Goal: Task Accomplishment & Management: Complete application form

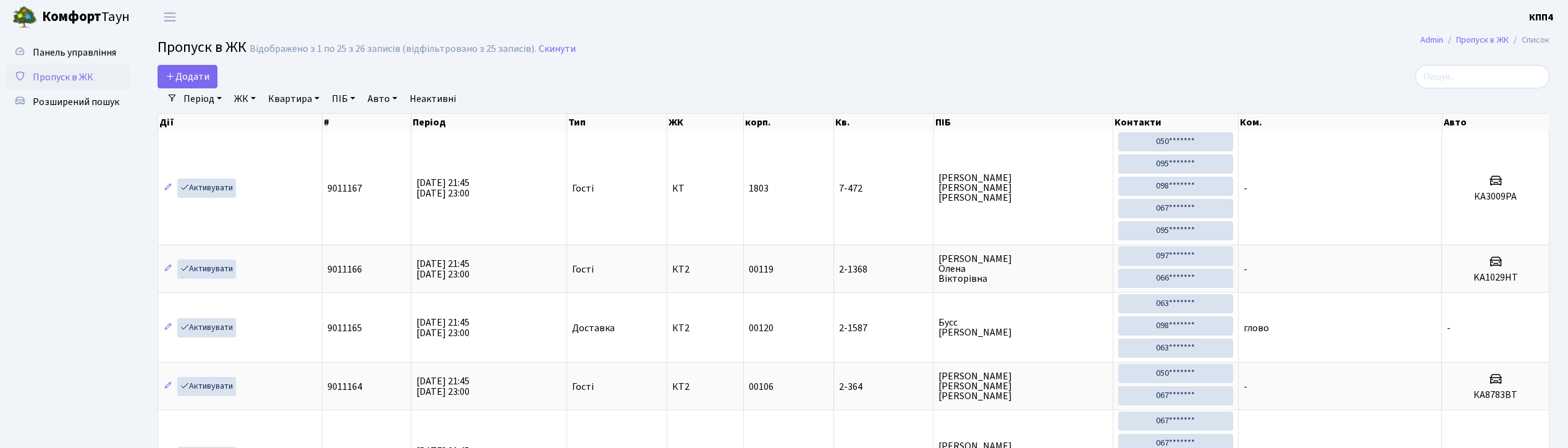
select select "25"
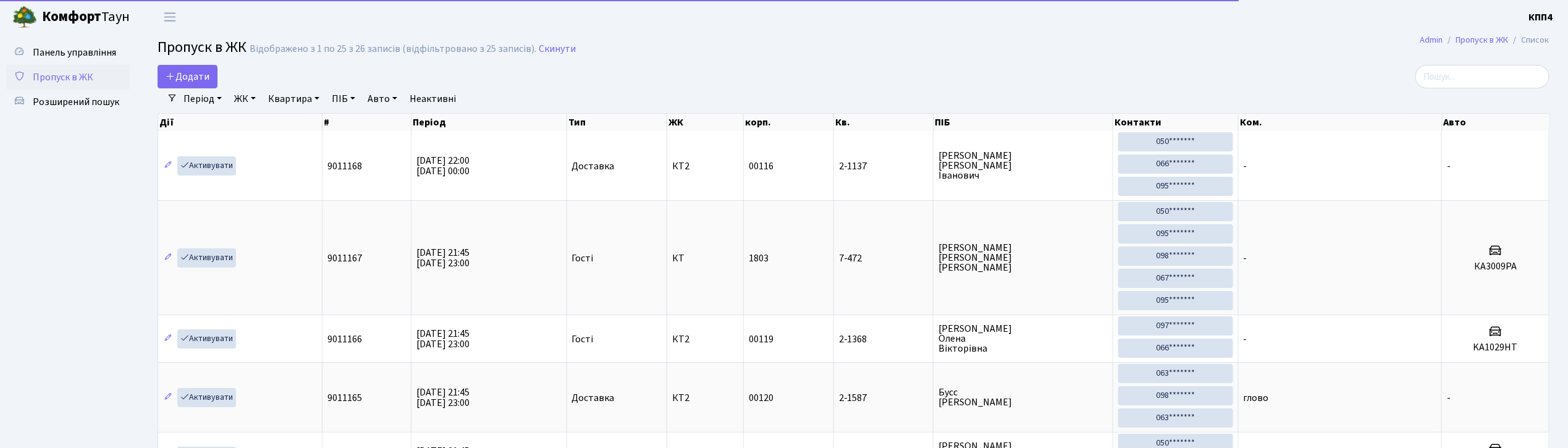
drag, startPoint x: 1496, startPoint y: 62, endPoint x: 1491, endPoint y: 78, distance: 16.8
click at [1491, 78] on input "search" at bounding box center [1482, 77] width 134 height 24
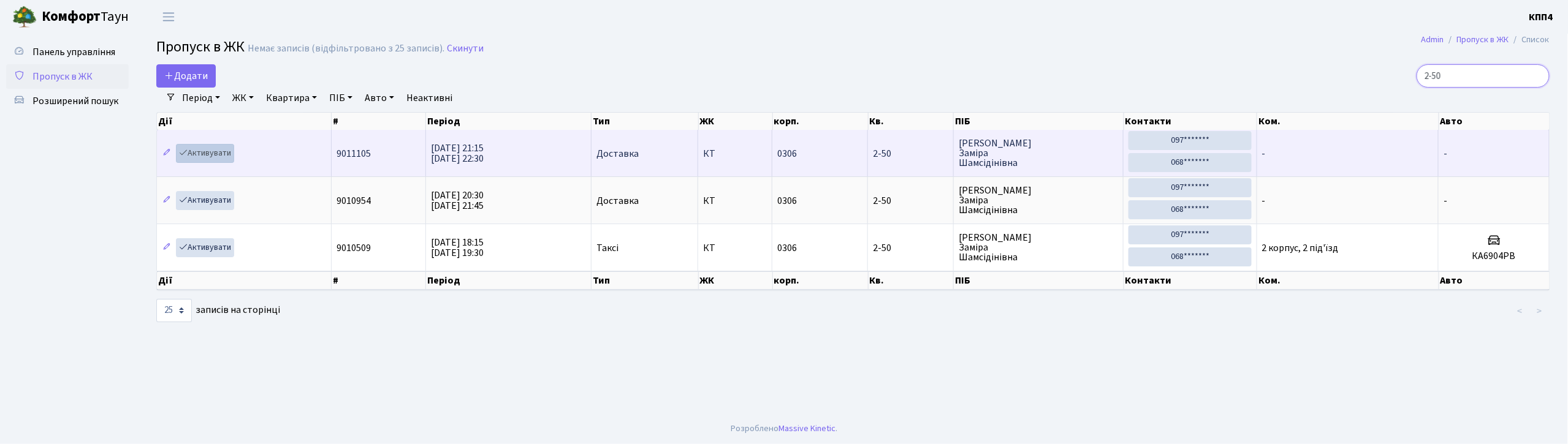
type input "2-50"
click at [216, 152] on link "Активувати" at bounding box center [205, 153] width 58 height 19
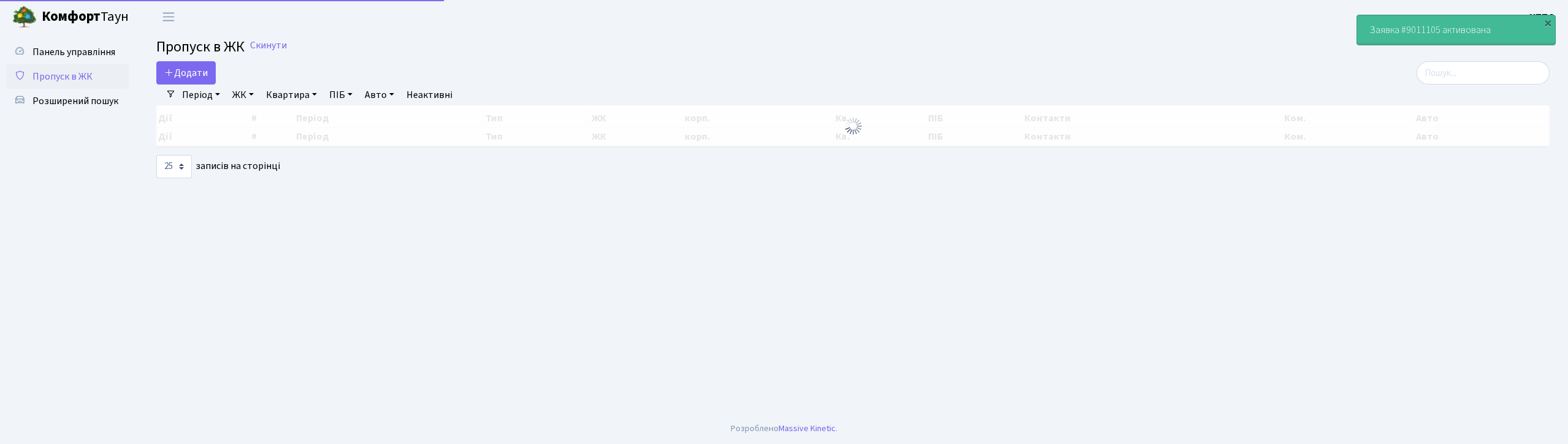
select select "25"
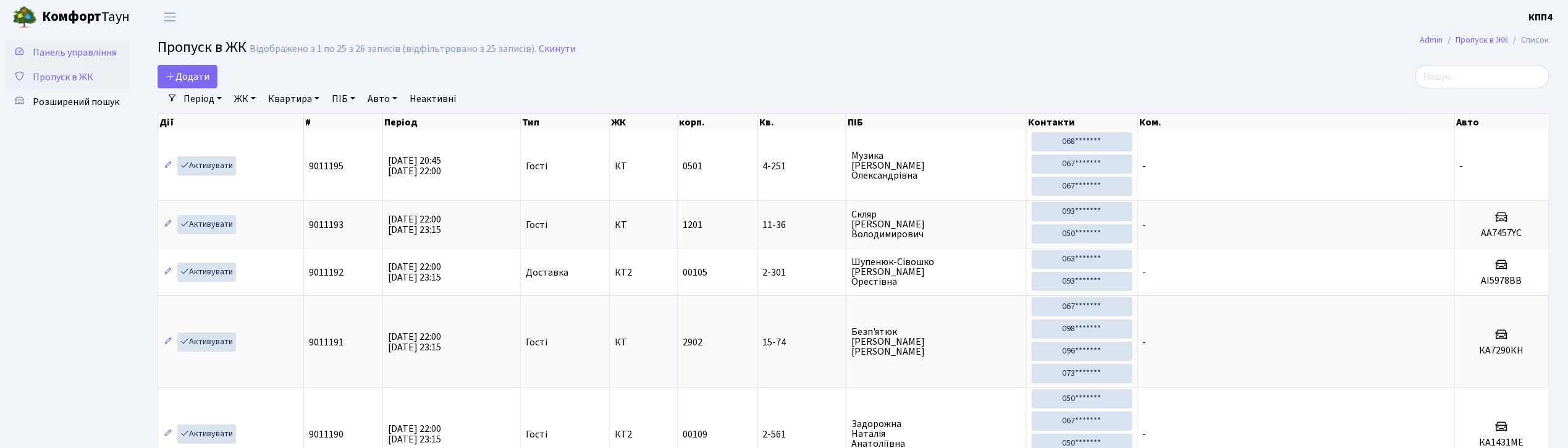
click at [72, 54] on span "Панель управління" at bounding box center [75, 52] width 83 height 14
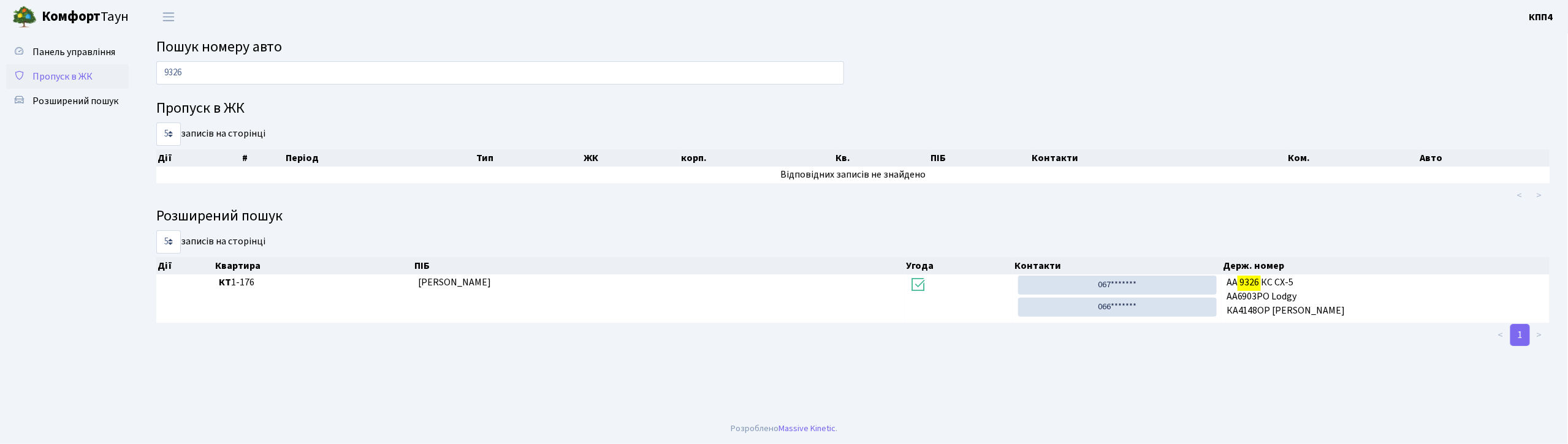
type input "9326"
click at [80, 75] on span "Пропуск в ЖК" at bounding box center [63, 76] width 60 height 13
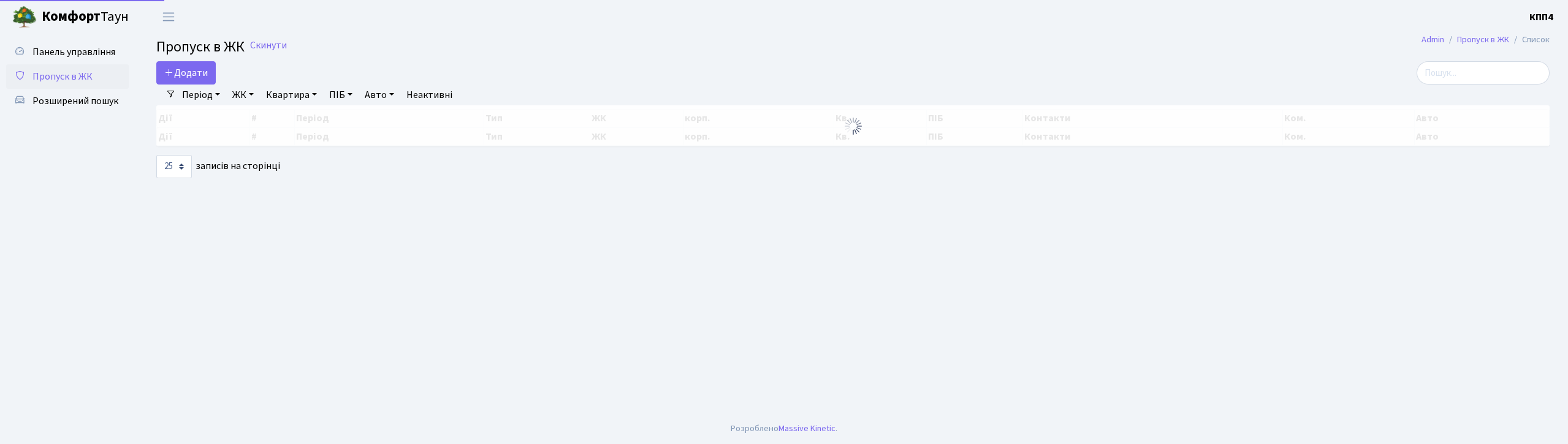
select select "25"
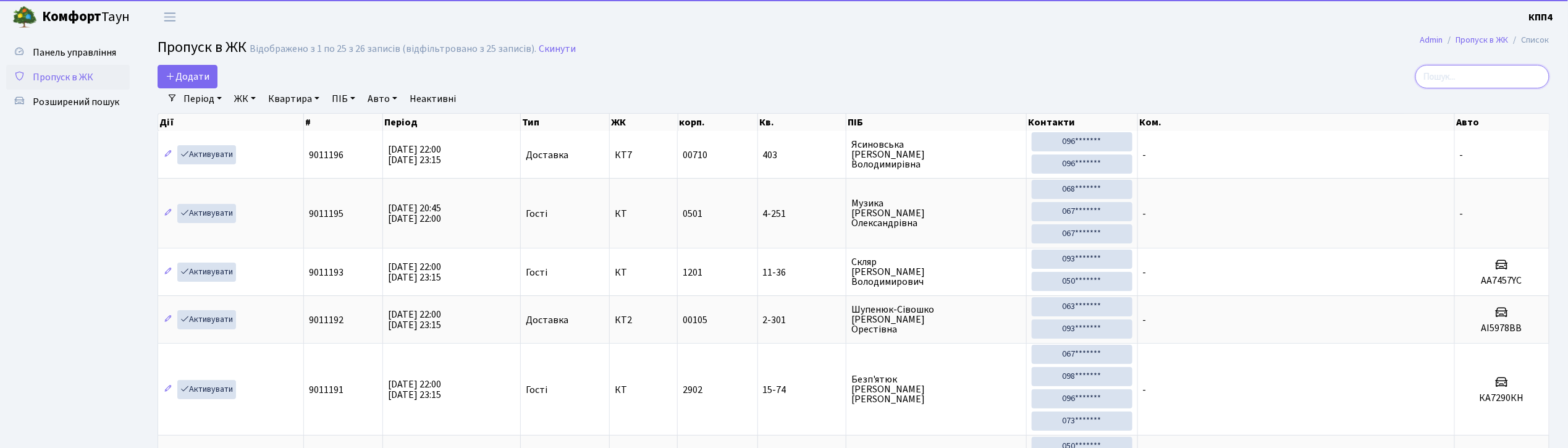
click at [1471, 77] on input "search" at bounding box center [1482, 77] width 134 height 24
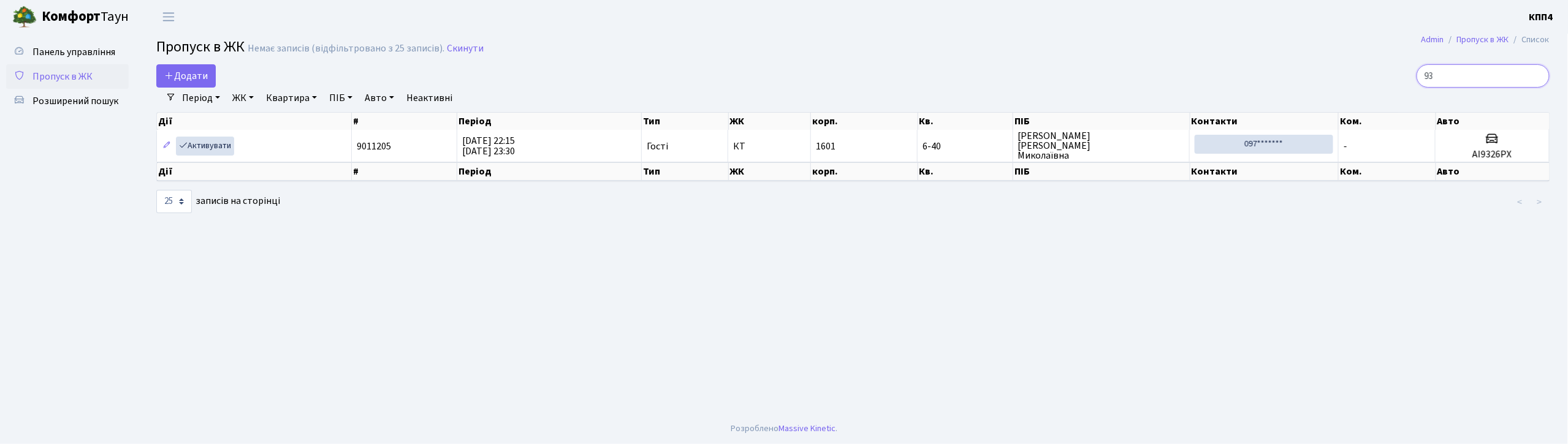
type input "9"
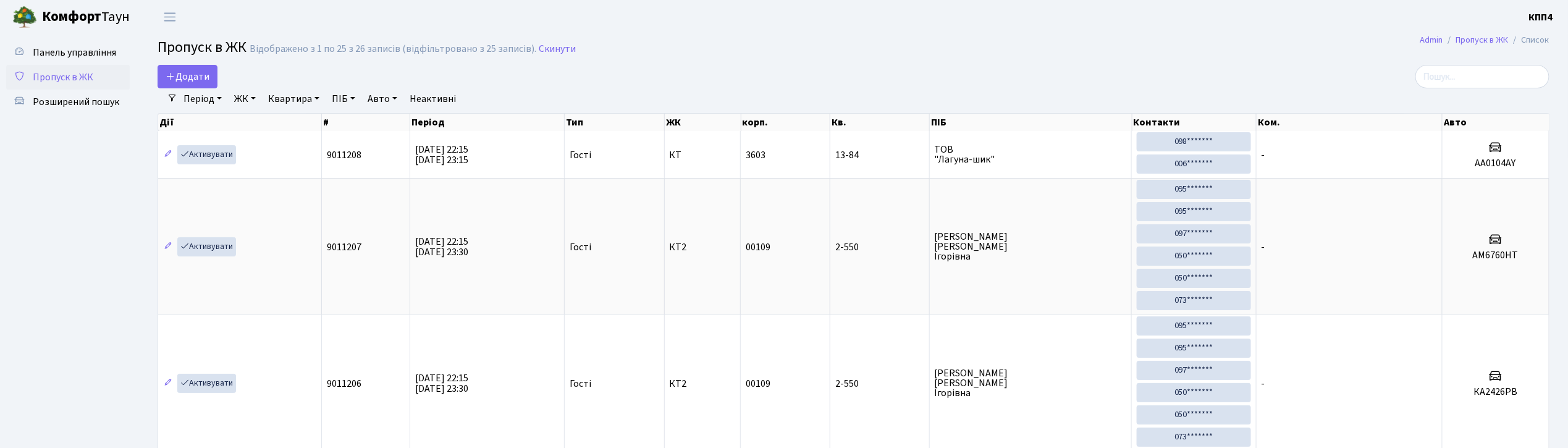
click at [156, 72] on div "Додати" at bounding box center [618, 77] width 940 height 24
click at [184, 80] on span "Додати" at bounding box center [187, 76] width 44 height 14
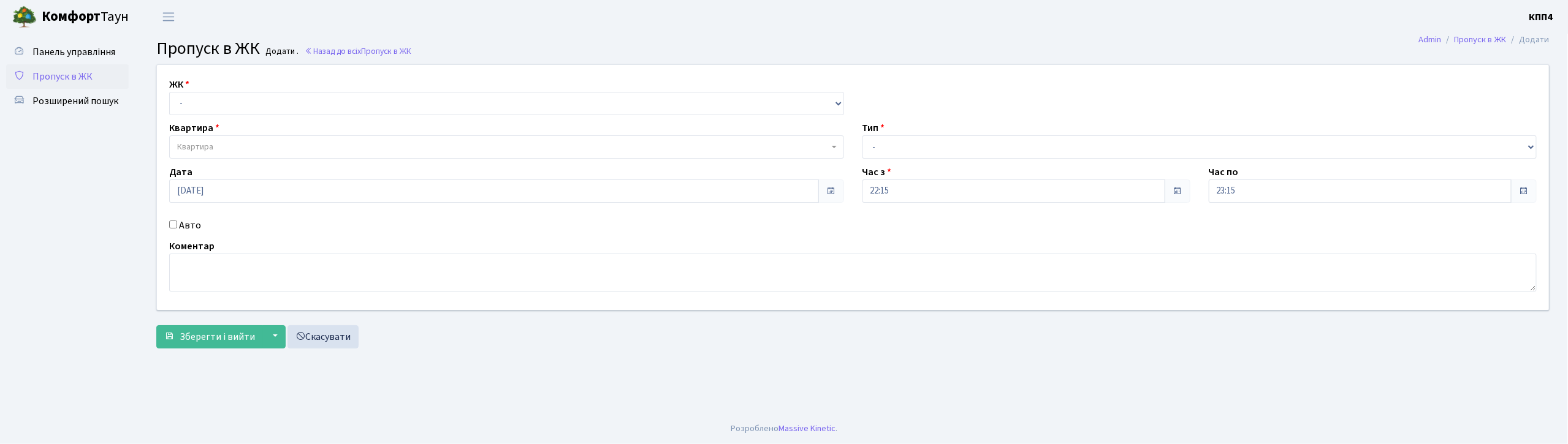
select select "271"
click at [169, 92] on select "- КТ, вул. Регенераторна, 4 КТ2, просп. Соборності, 17 КТ3, вул. Березнева, 16 …" at bounding box center [506, 103] width 675 height 23
select select
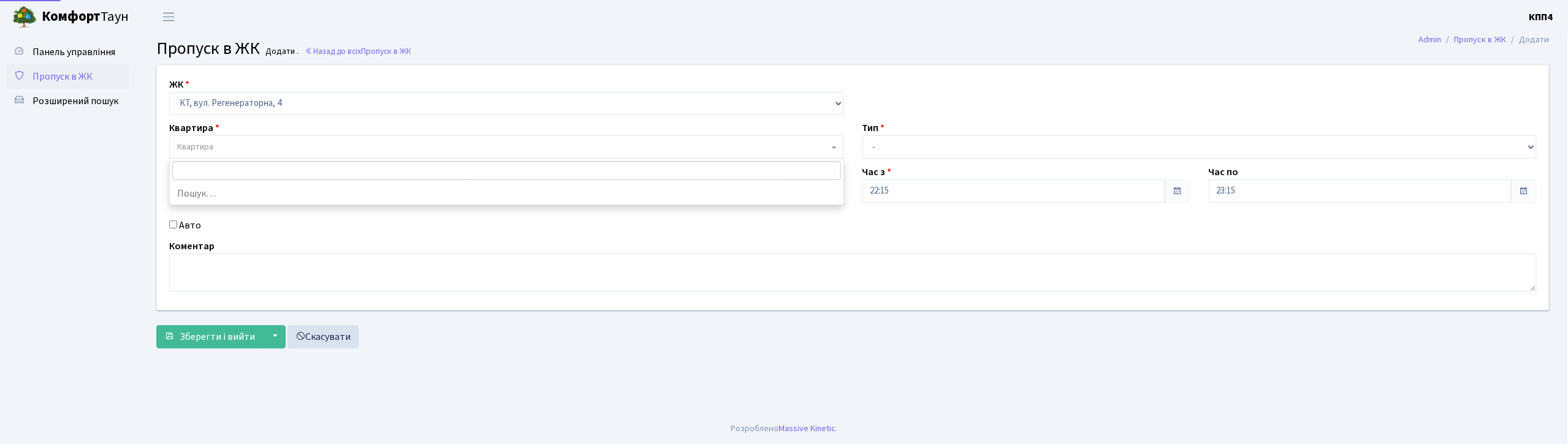
click at [232, 151] on span "Квартира" at bounding box center [503, 146] width 652 height 12
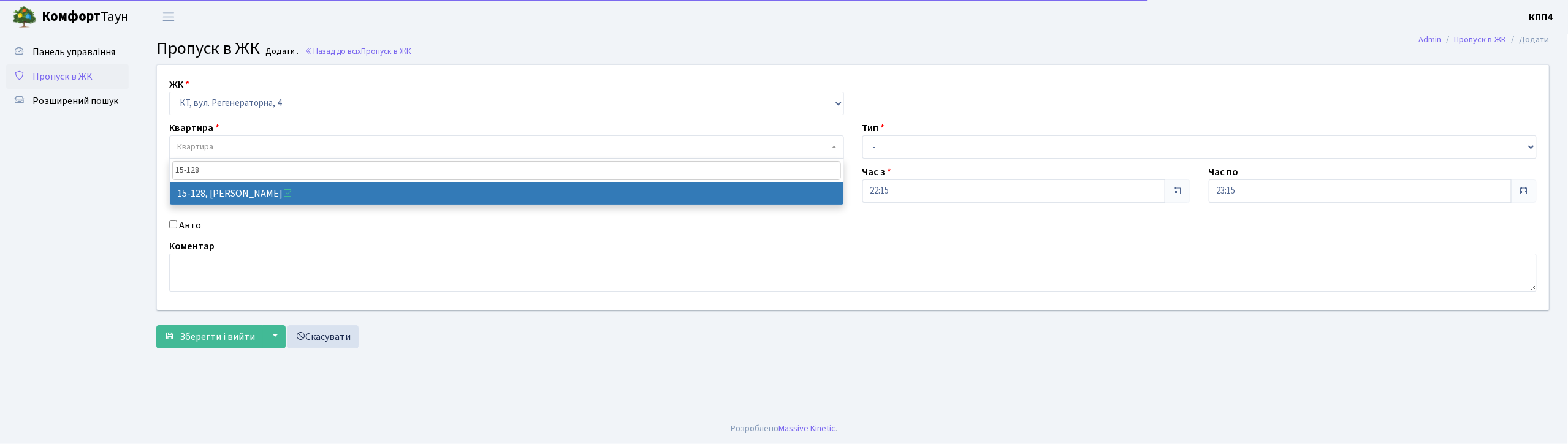
type input "15-128"
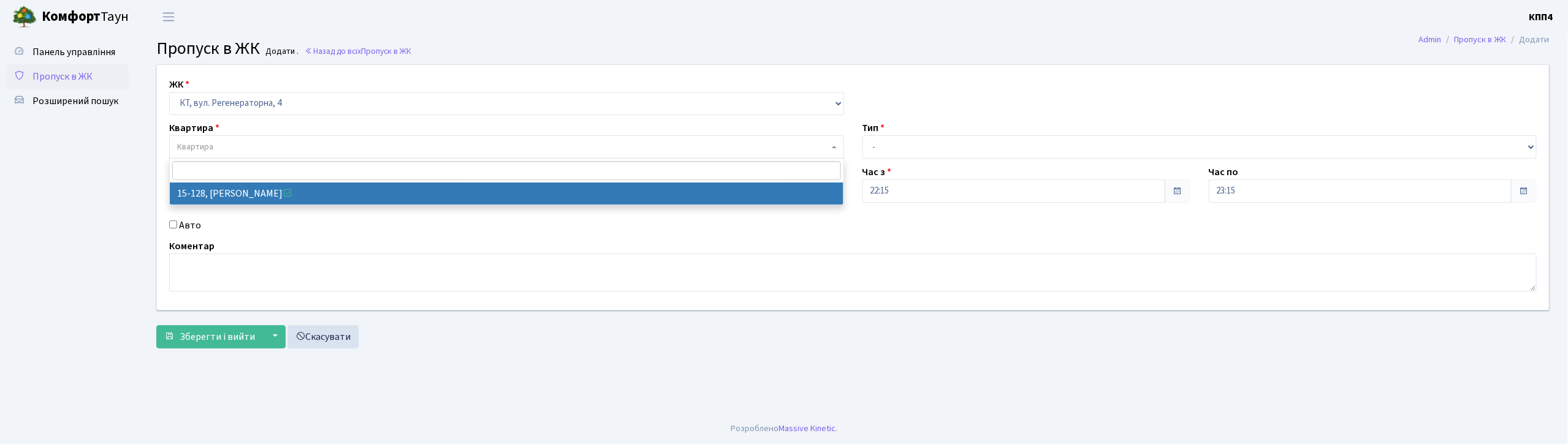
select select "8903"
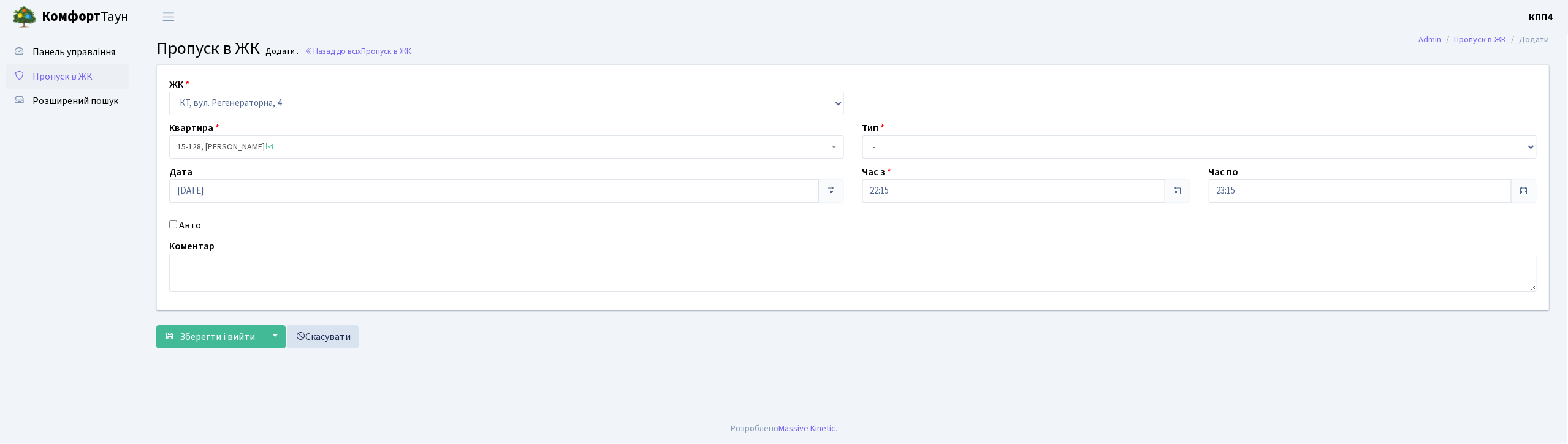
click at [176, 224] on input "Авто" at bounding box center [173, 224] width 8 height 8
checkbox input "true"
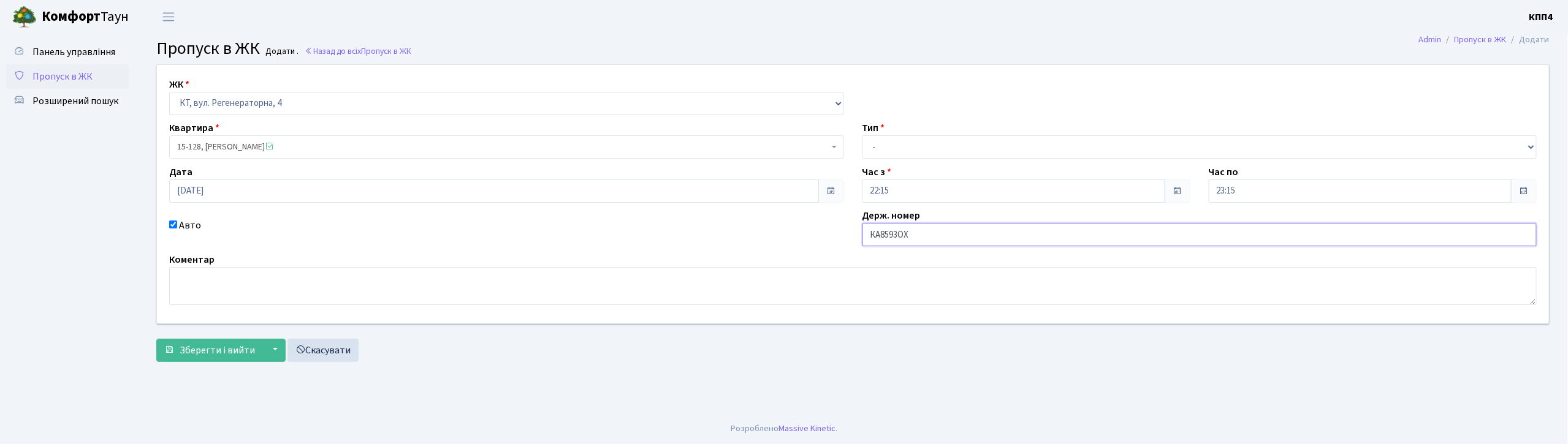
type input "КА8593ОХ"
click at [903, 136] on select "- Доставка Таксі Гості Сервіс" at bounding box center [1199, 147] width 675 height 23
select select "2"
click at [862, 136] on select "- Доставка Таксі Гості Сервіс" at bounding box center [1199, 147] width 675 height 23
click at [234, 351] on span "Зберегти і вийти" at bounding box center [218, 350] width 75 height 13
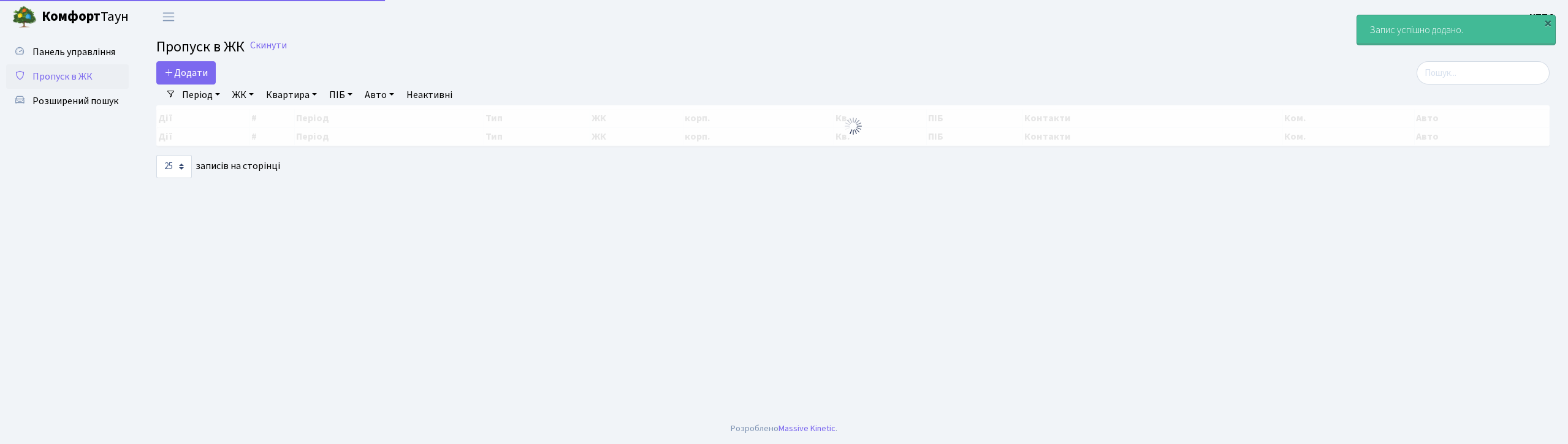
select select "25"
